Goal: Transaction & Acquisition: Book appointment/travel/reservation

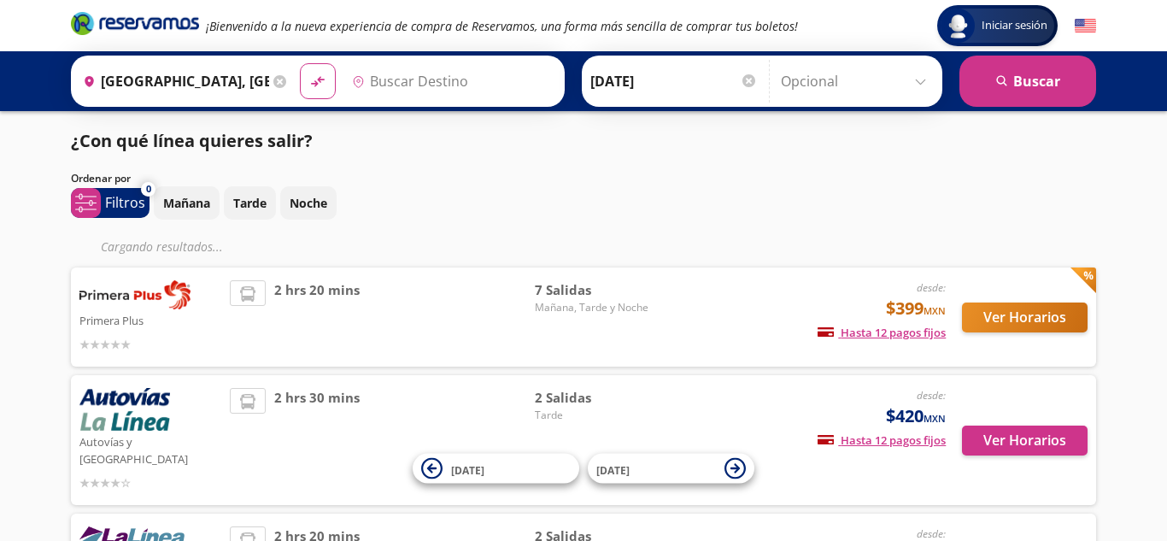
type input "[GEOGRAPHIC_DATA], [GEOGRAPHIC_DATA]"
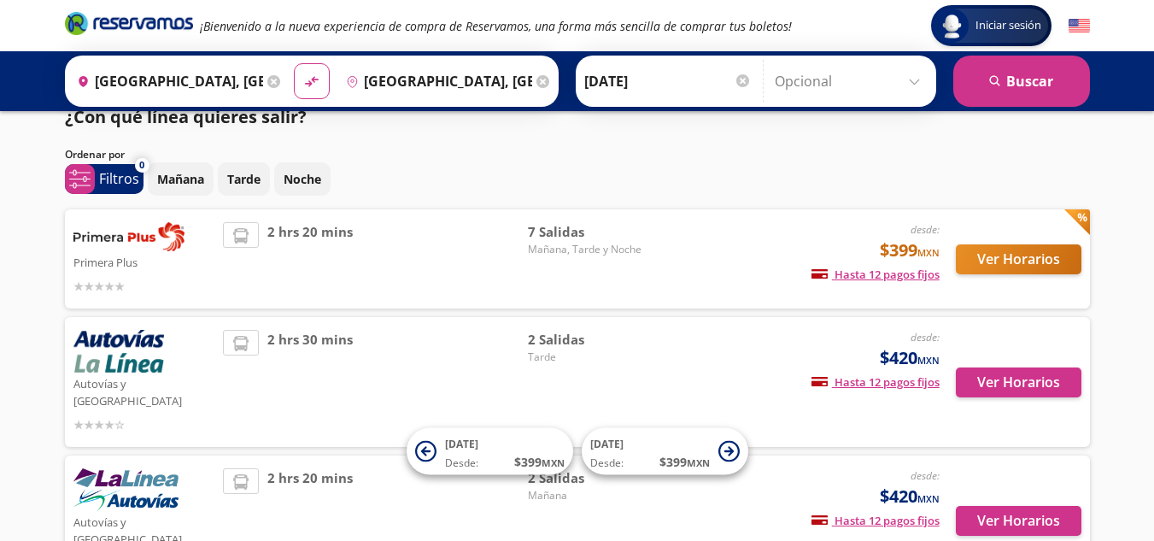
scroll to position [25, 0]
drag, startPoint x: 1152, startPoint y: 220, endPoint x: 1152, endPoint y: 271, distance: 50.4
click at [1152, 271] on div "Iniciar sesión Iniciar sesión ¡Bienvenido a la nueva experiencia de compra de R…" at bounding box center [577, 326] width 1154 height 703
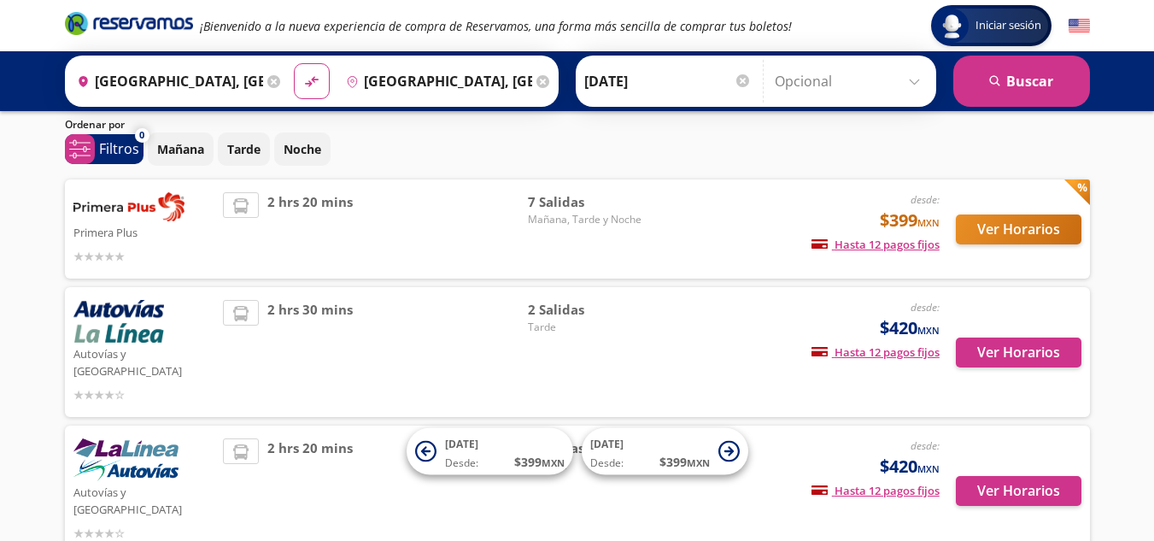
scroll to position [18, 0]
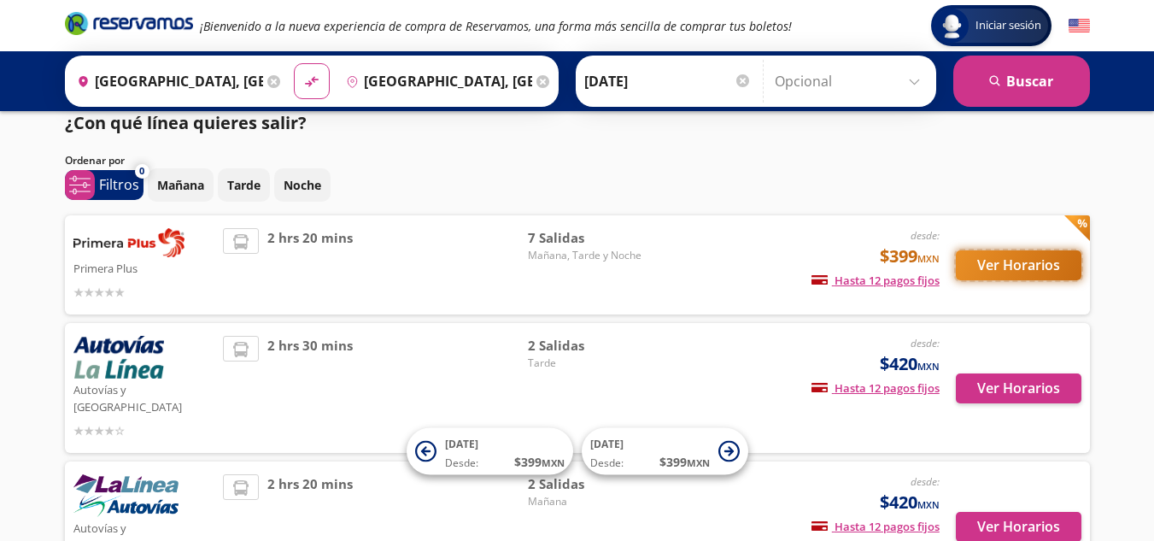
click at [997, 269] on button "Ver Horarios" at bounding box center [1019, 265] width 126 height 30
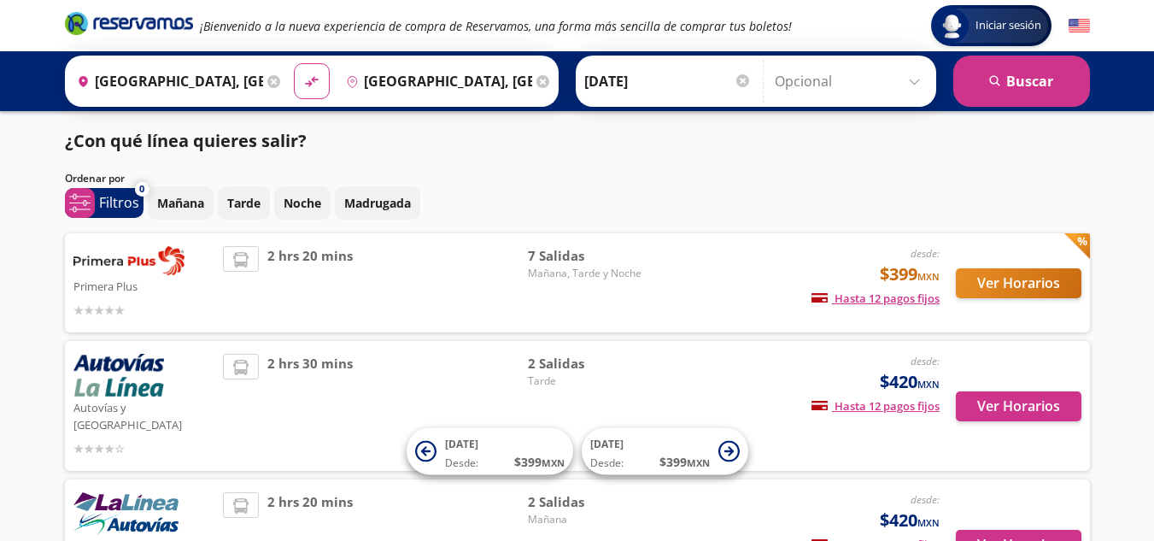
scroll to position [18, 0]
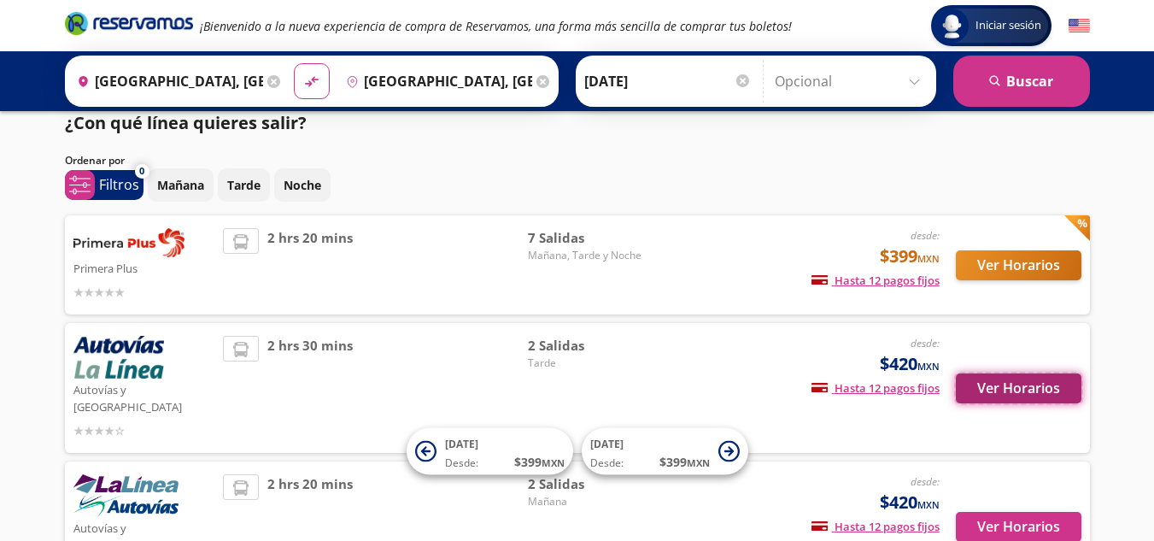
click at [1003, 383] on button "Ver Horarios" at bounding box center [1019, 388] width 126 height 30
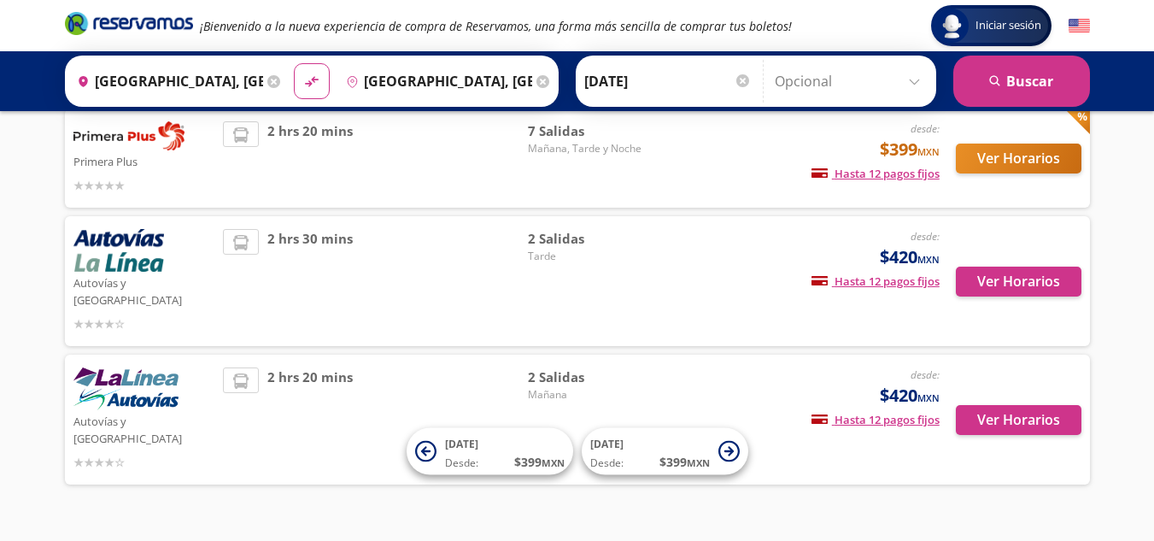
scroll to position [129, 0]
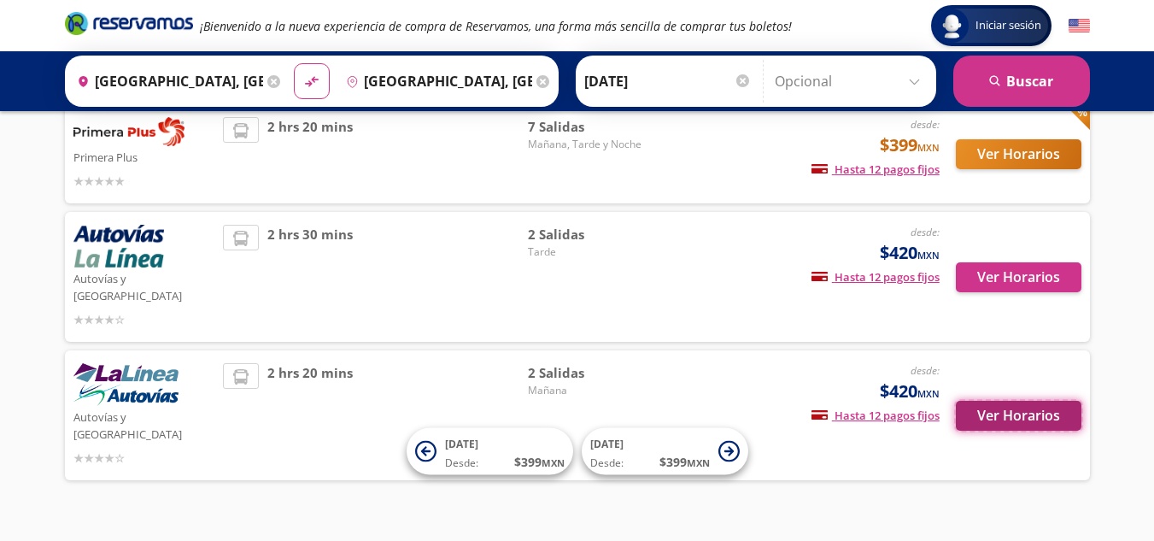
click at [1008, 401] on button "Ver Horarios" at bounding box center [1019, 416] width 126 height 30
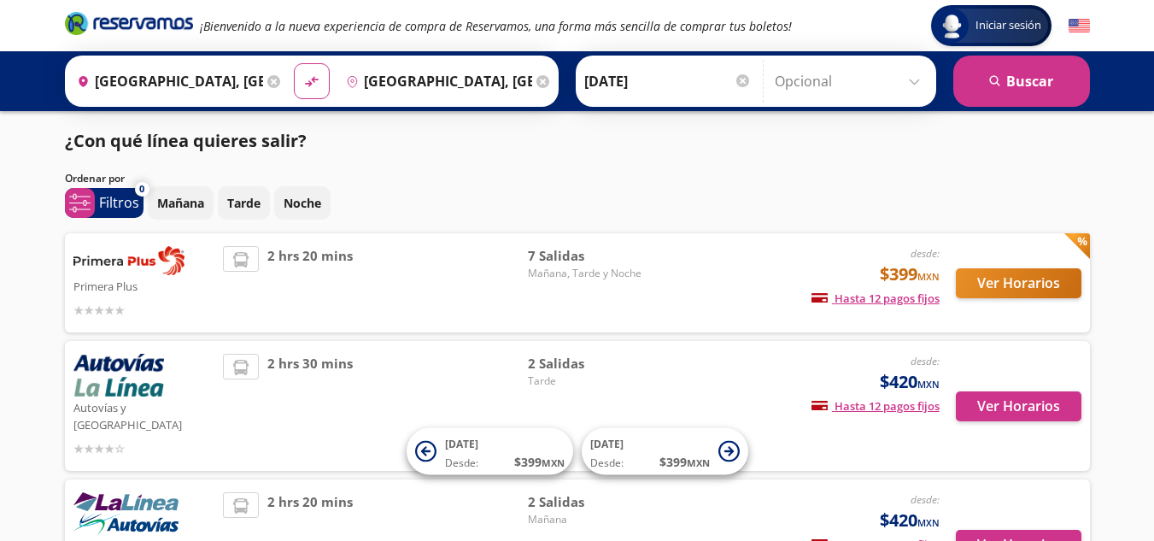
scroll to position [129, 0]
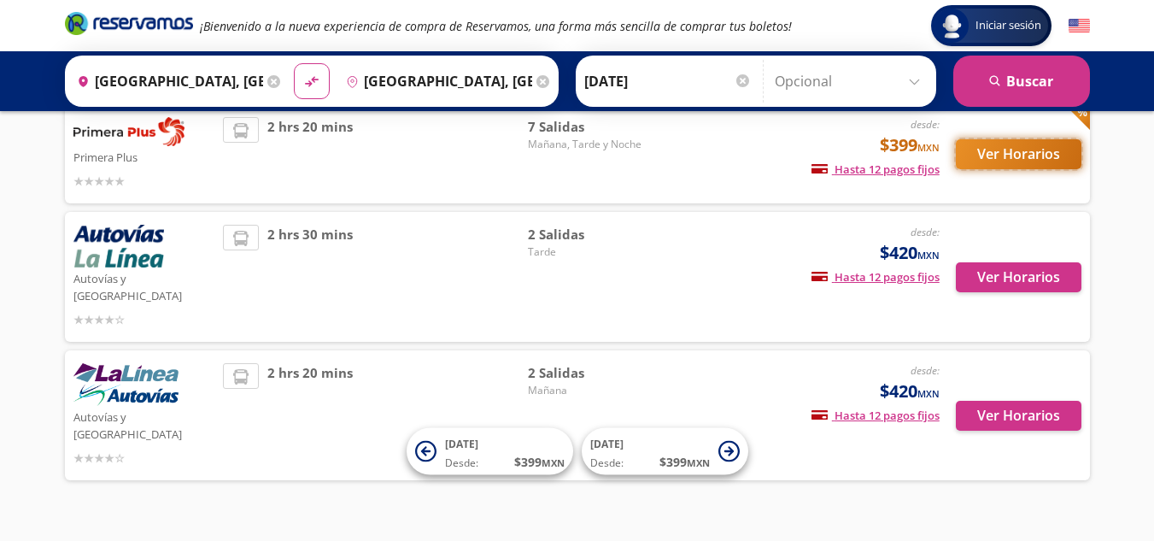
click at [980, 157] on button "Ver Horarios" at bounding box center [1019, 154] width 126 height 30
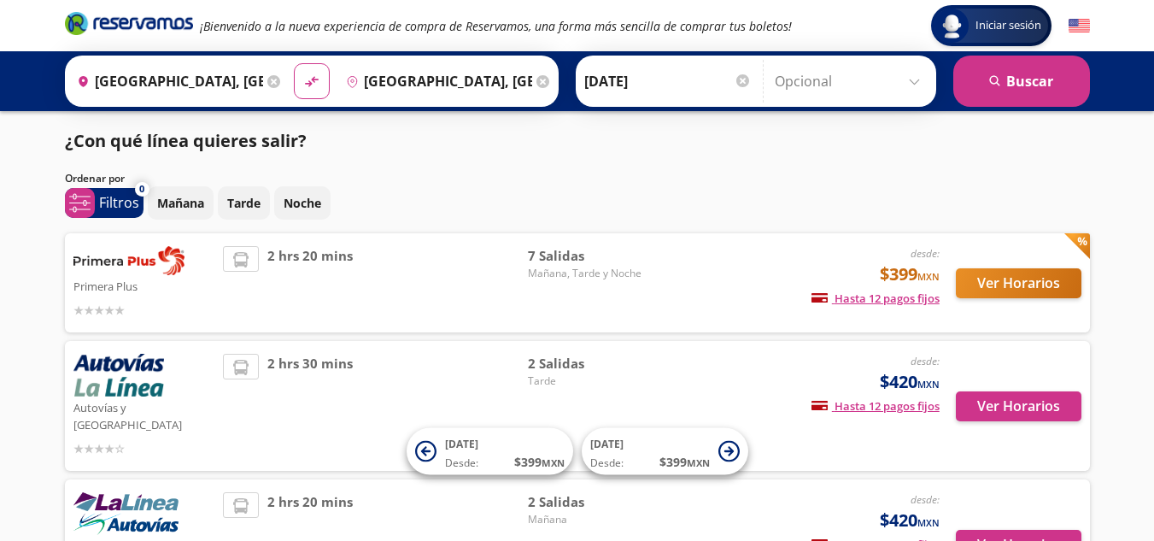
scroll to position [129, 0]
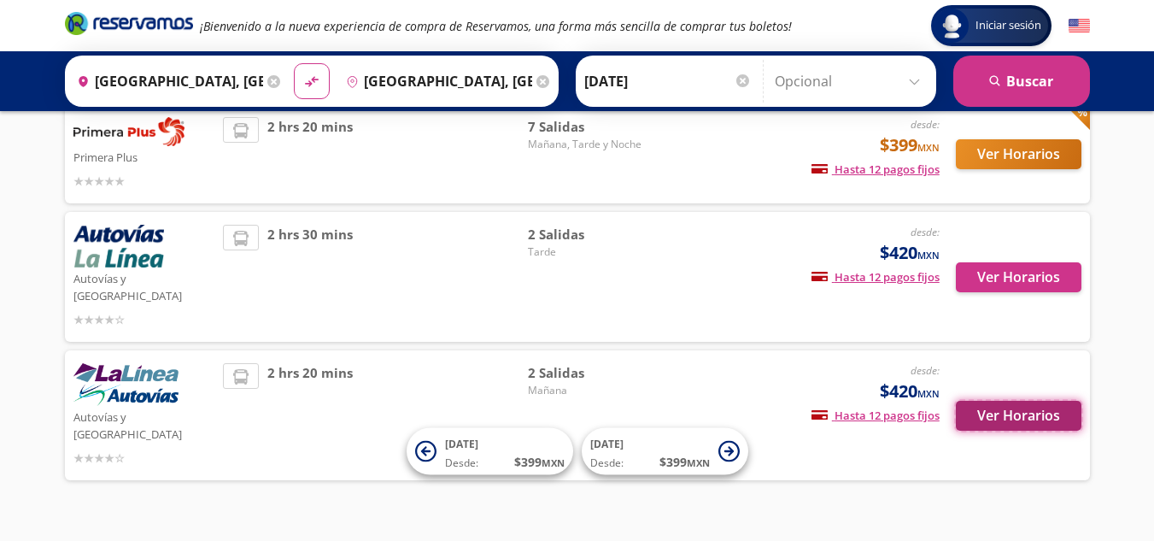
click at [1014, 401] on button "Ver Horarios" at bounding box center [1019, 416] width 126 height 30
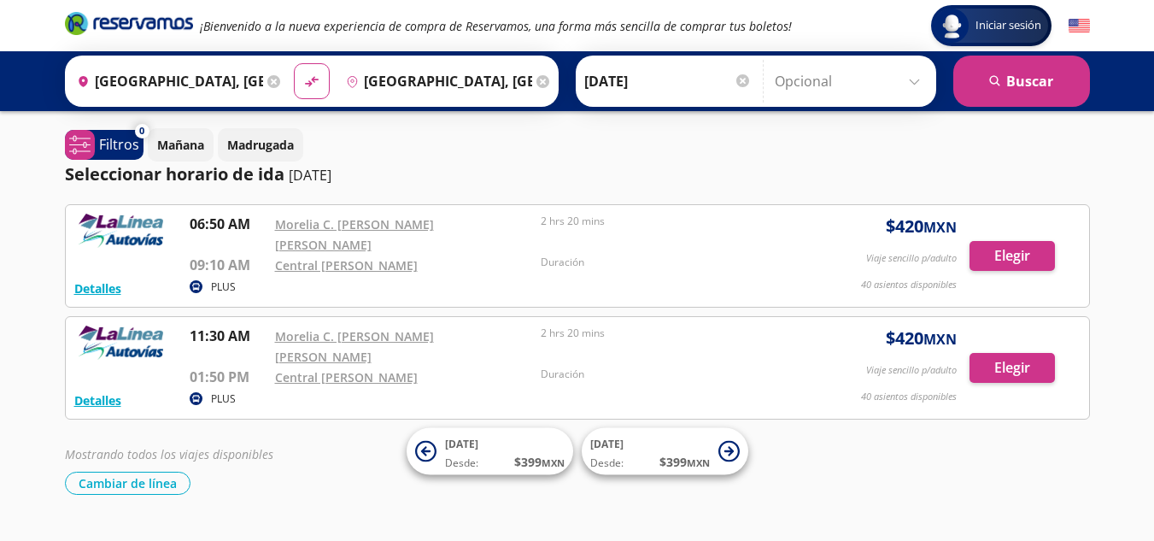
scroll to position [129, 0]
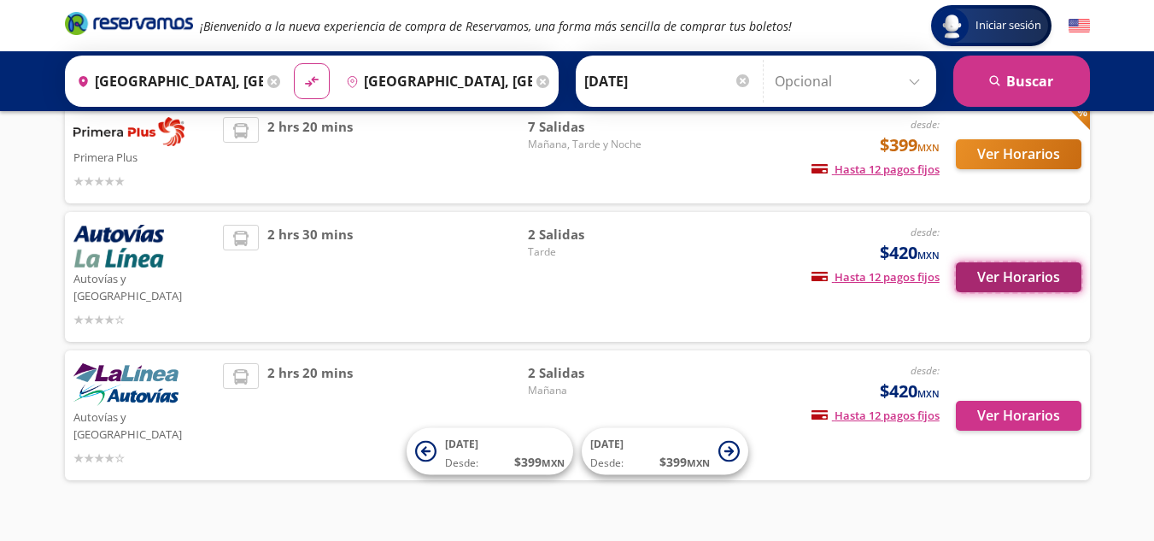
click at [998, 280] on button "Ver Horarios" at bounding box center [1019, 277] width 126 height 30
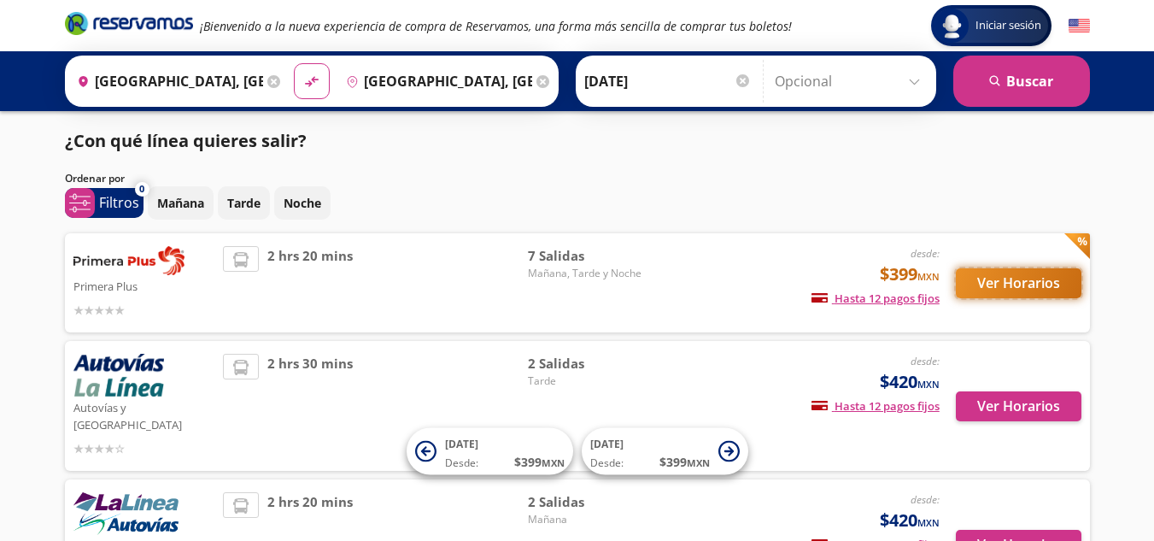
click at [1040, 270] on button "Ver Horarios" at bounding box center [1019, 283] width 126 height 30
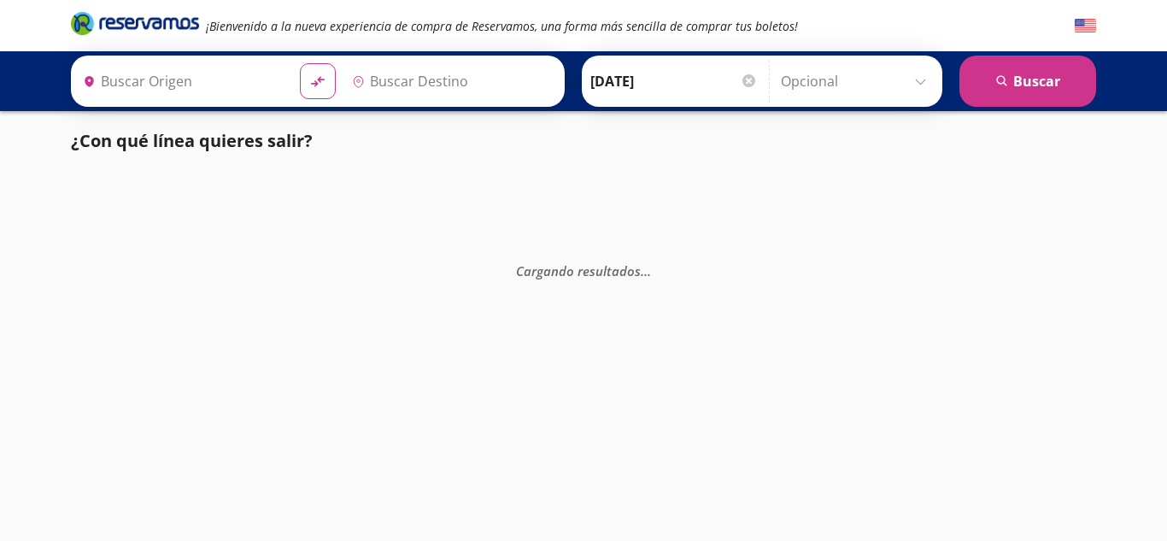
type input "[GEOGRAPHIC_DATA], [GEOGRAPHIC_DATA]"
type input "Guadalajara, Jalisco"
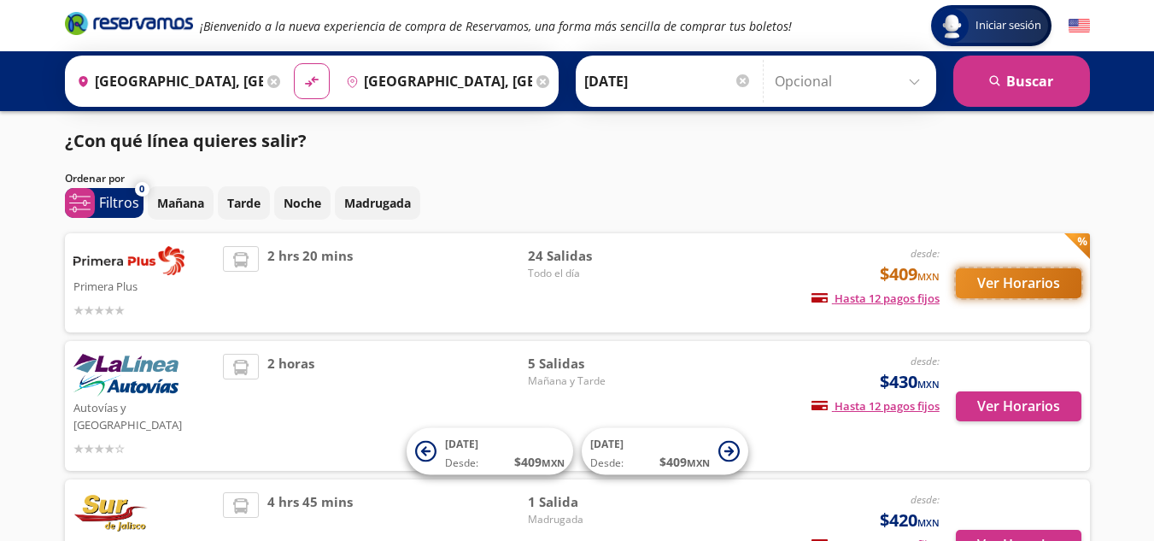
click at [1013, 280] on button "Ver Horarios" at bounding box center [1019, 283] width 126 height 30
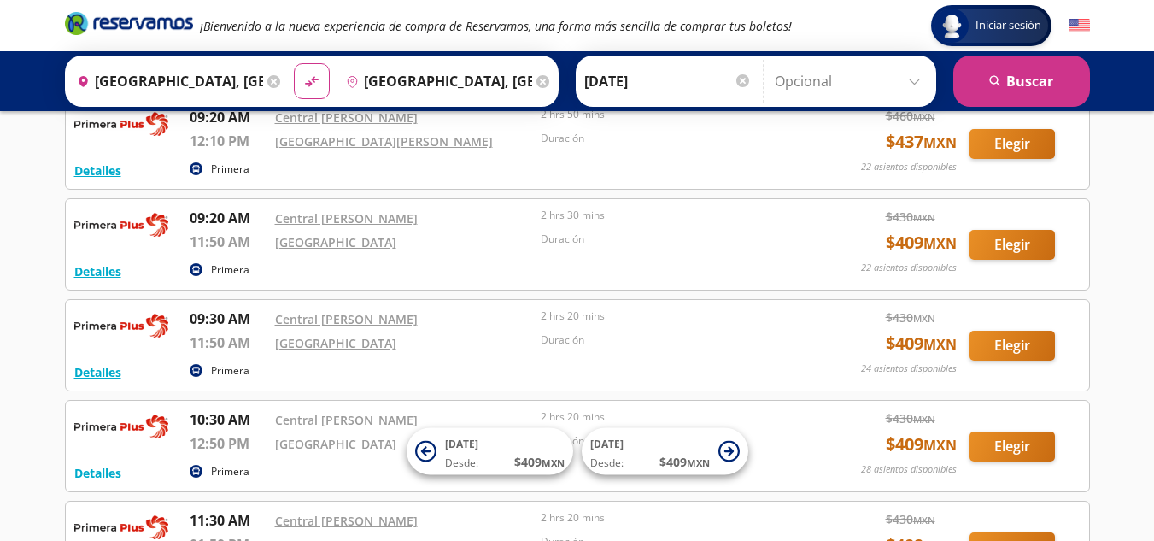
scroll to position [707, 0]
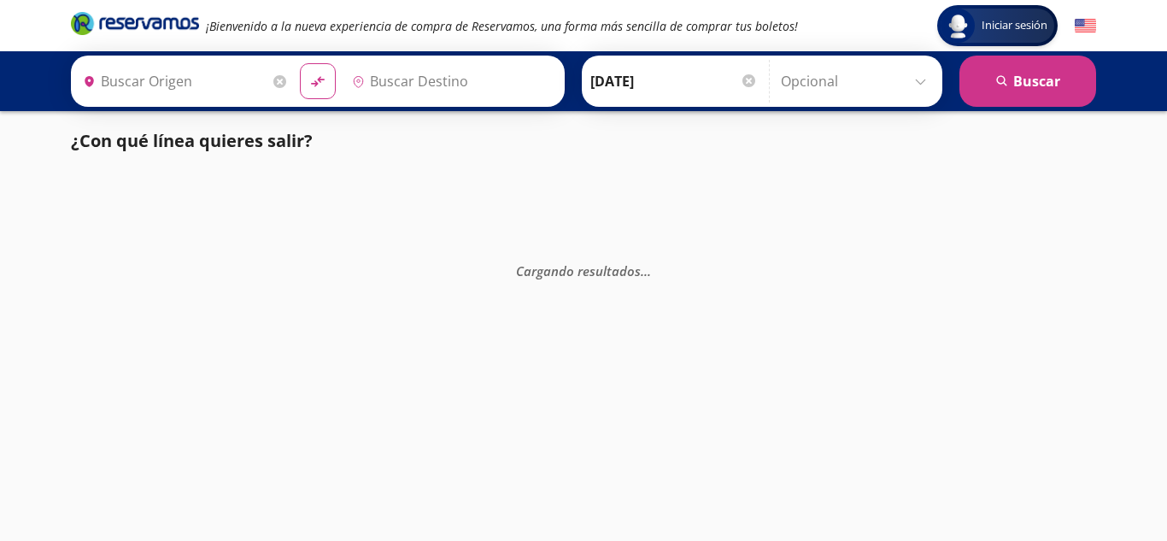
type input "[GEOGRAPHIC_DATA], [GEOGRAPHIC_DATA]"
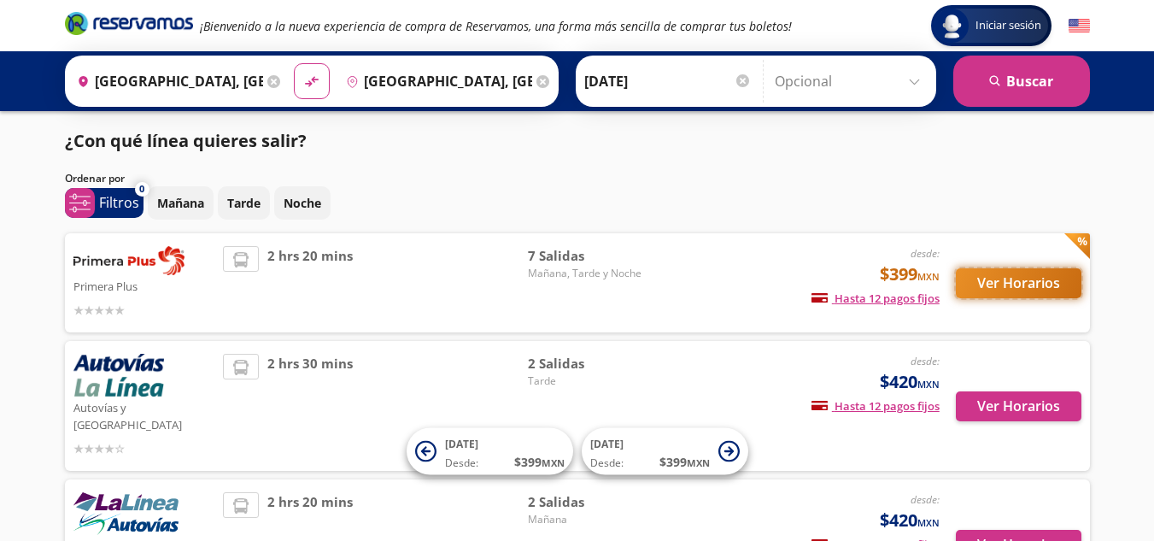
click at [1039, 295] on button "Ver Horarios" at bounding box center [1019, 283] width 126 height 30
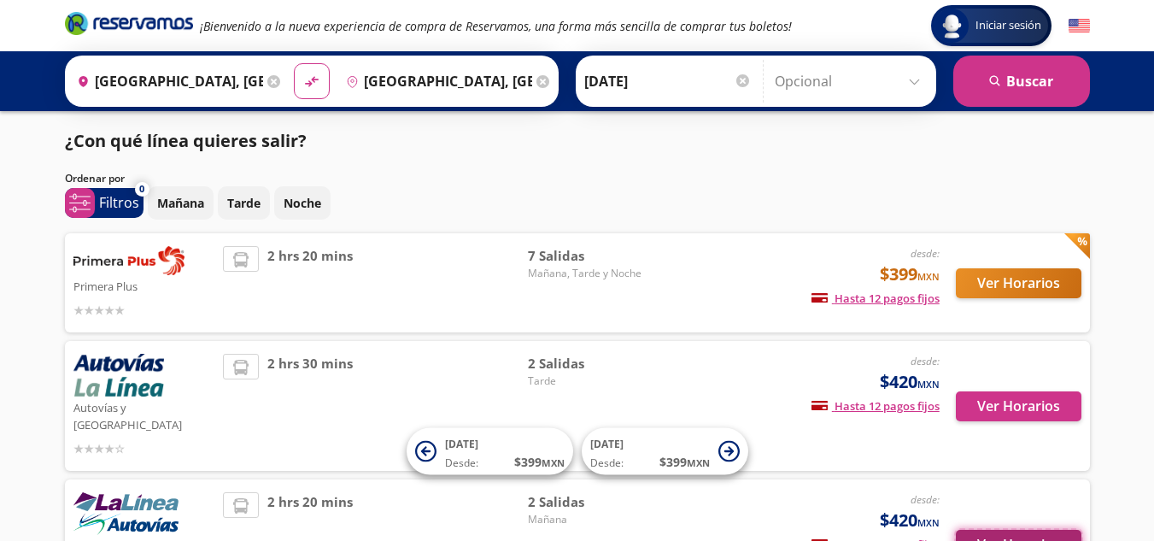
click at [1024, 529] on button "Ver Horarios" at bounding box center [1019, 544] width 126 height 30
